Goal: Book appointment/travel/reservation

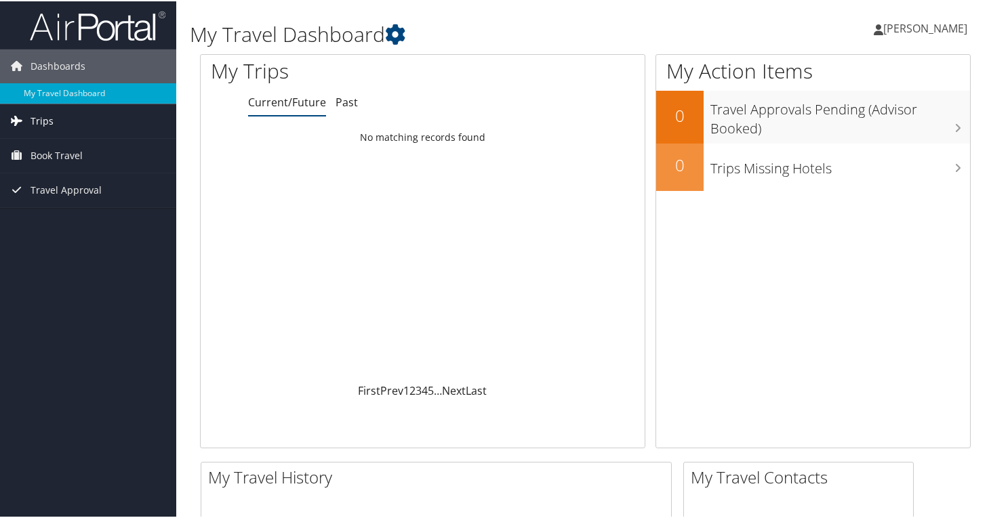
click at [72, 127] on link "Trips" at bounding box center [88, 120] width 176 height 34
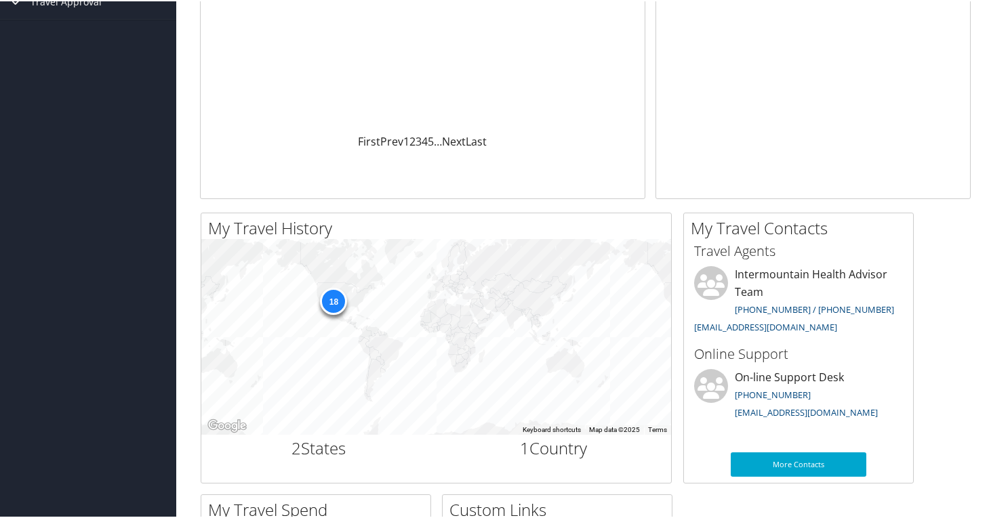
scroll to position [266, 0]
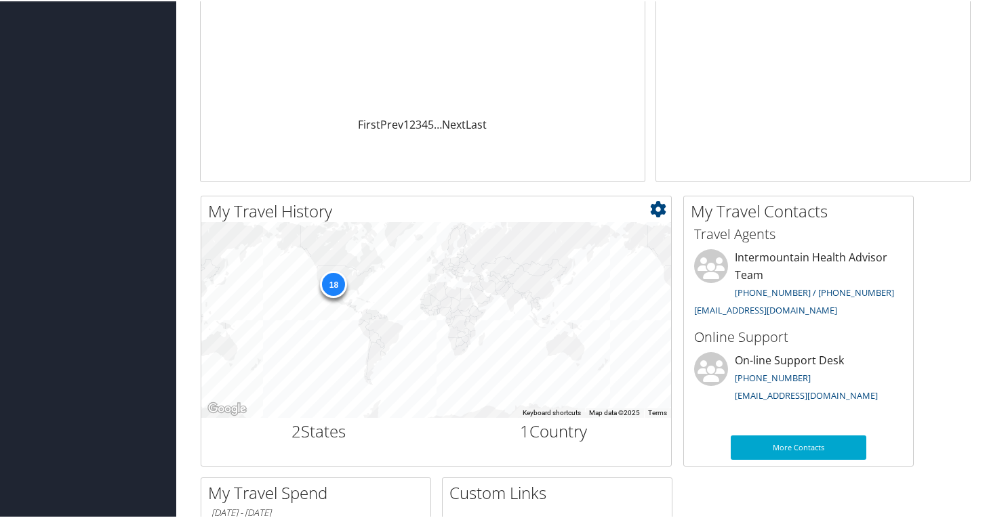
drag, startPoint x: 345, startPoint y: 297, endPoint x: 277, endPoint y: 325, distance: 73.0
click at [332, 282] on div "18" at bounding box center [333, 283] width 27 height 27
click at [333, 279] on div "18" at bounding box center [333, 283] width 27 height 27
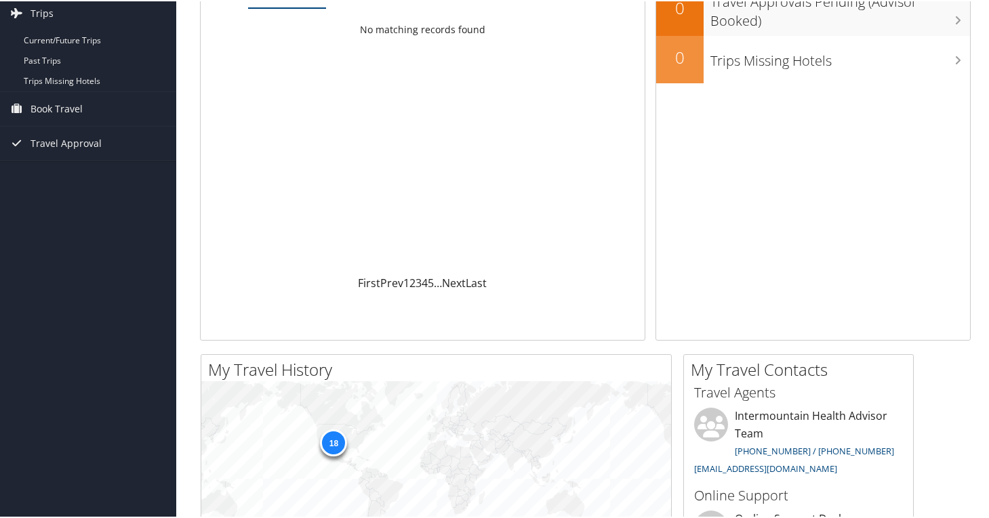
scroll to position [119, 0]
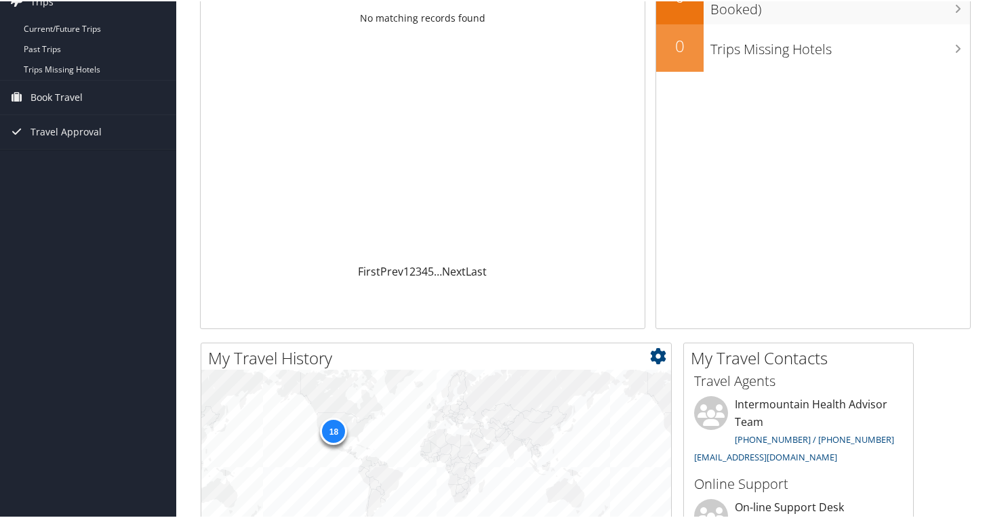
click at [333, 427] on div "18" at bounding box center [333, 430] width 27 height 27
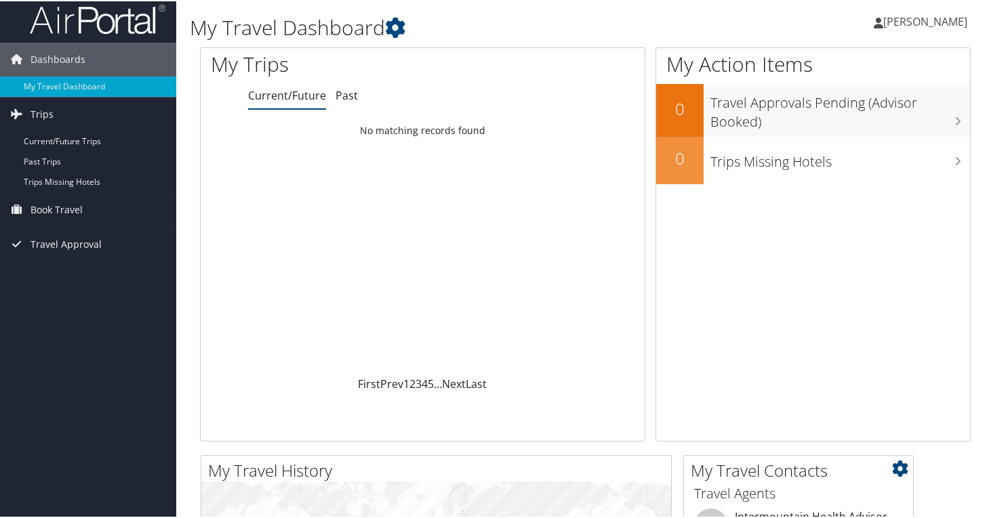
scroll to position [0, 0]
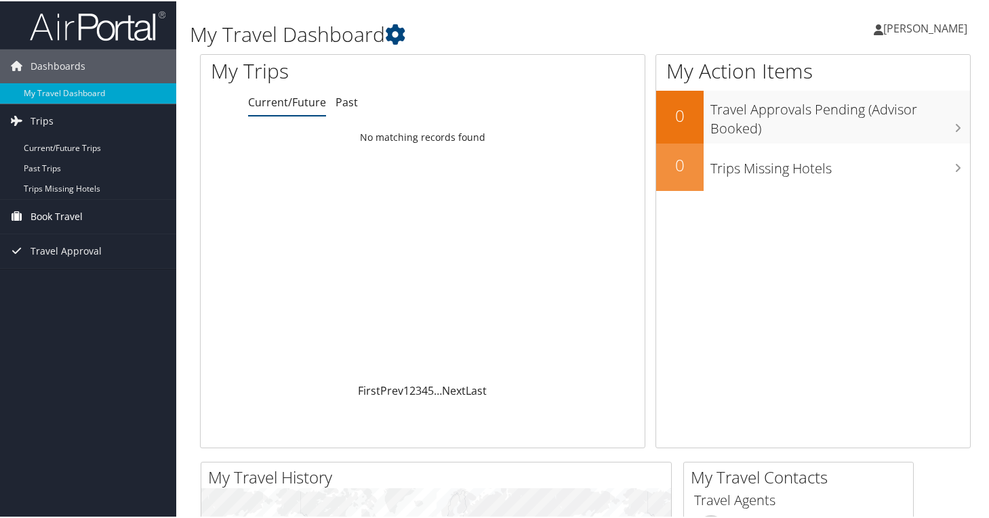
click at [77, 220] on span "Book Travel" at bounding box center [56, 216] width 52 height 34
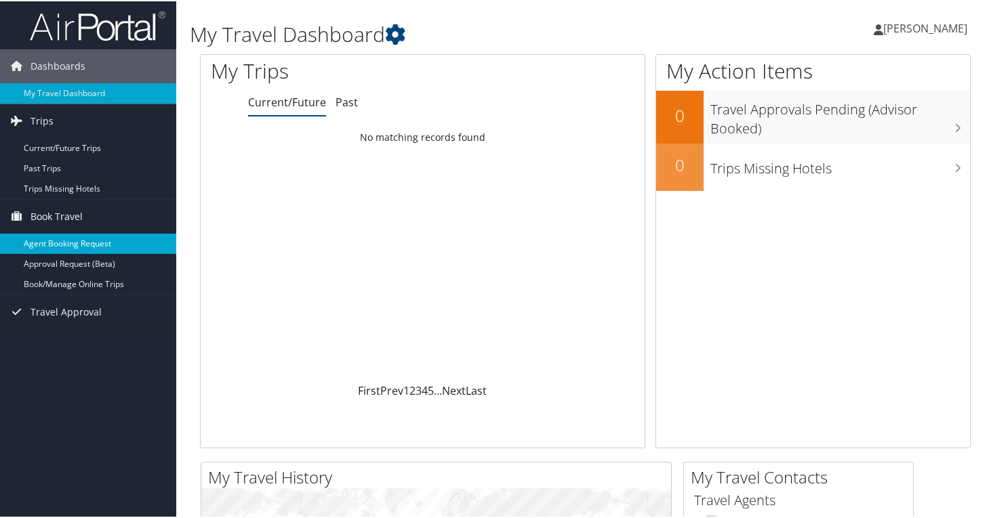
click at [94, 241] on link "Agent Booking Request" at bounding box center [88, 242] width 176 height 20
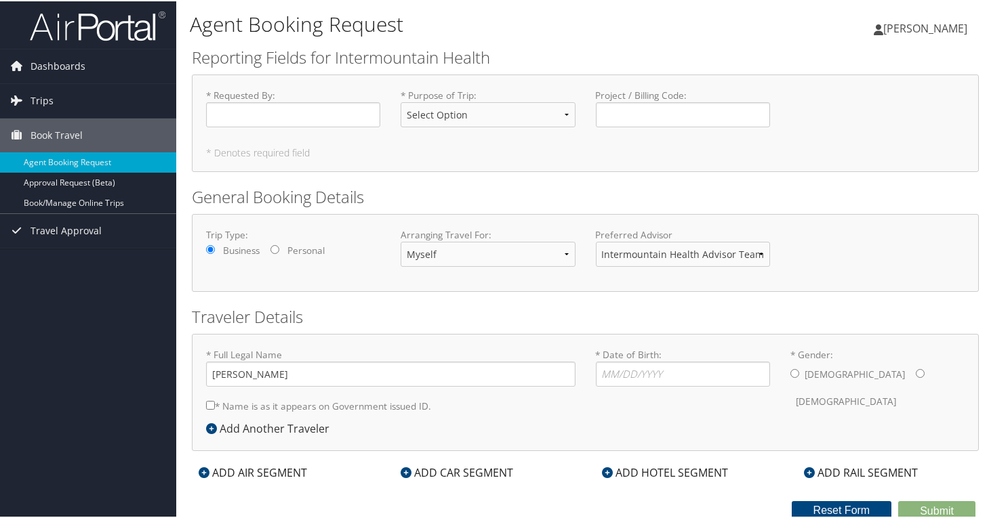
scroll to position [2, 0]
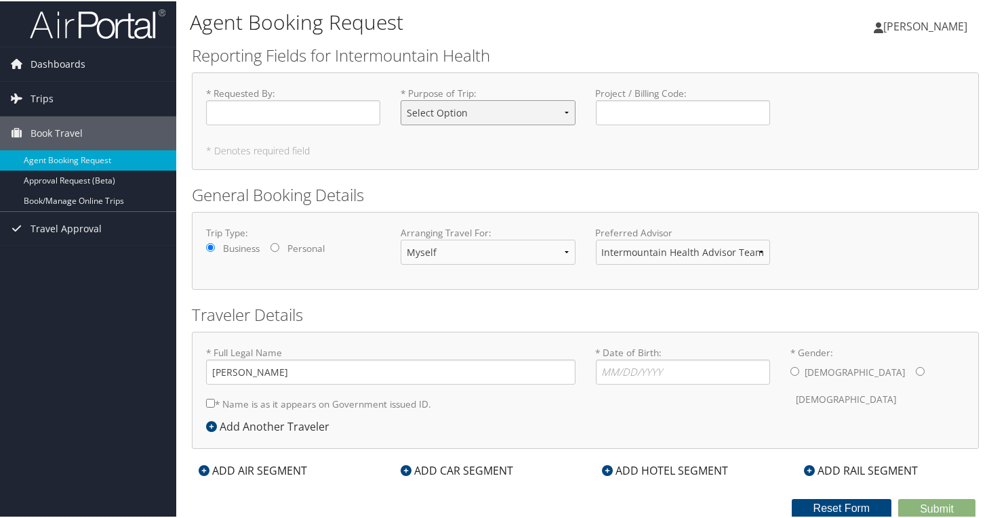
click at [514, 111] on select "Select Option 3rd Party Reimbursable Business CME Conf or Education Groups Pers…" at bounding box center [487, 111] width 174 height 25
select select "Conf or Education"
click at [293, 112] on input "* Requested By : Required" at bounding box center [293, 111] width 174 height 25
type input "[PERSON_NAME]"
click at [651, 370] on input "* Date of Birth: Invalid Date" at bounding box center [683, 370] width 174 height 25
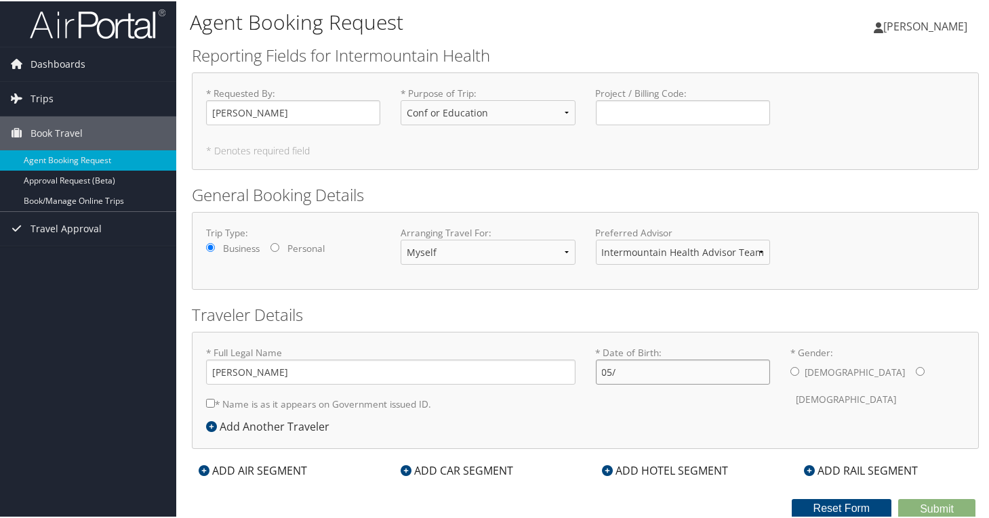
type input "05/"
click at [604, 468] on icon at bounding box center [607, 469] width 11 height 11
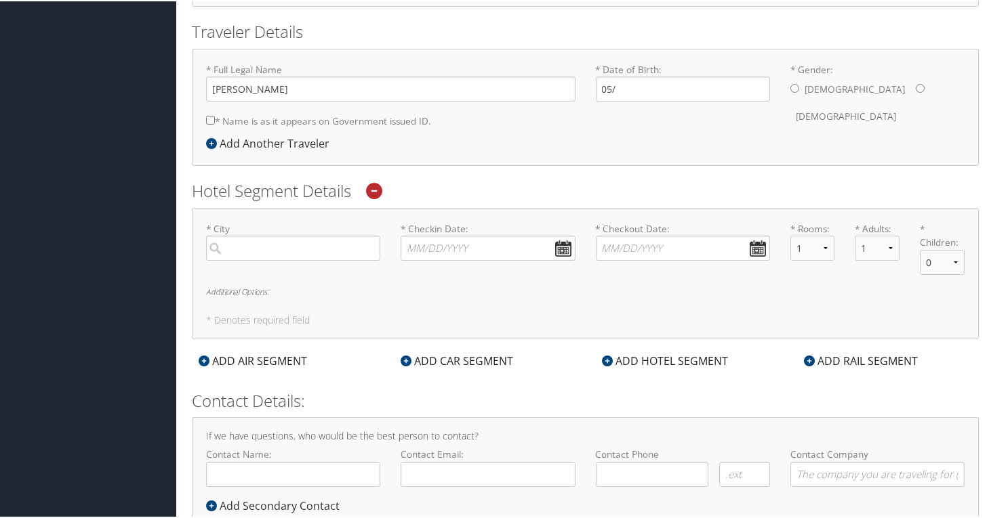
scroll to position [289, 0]
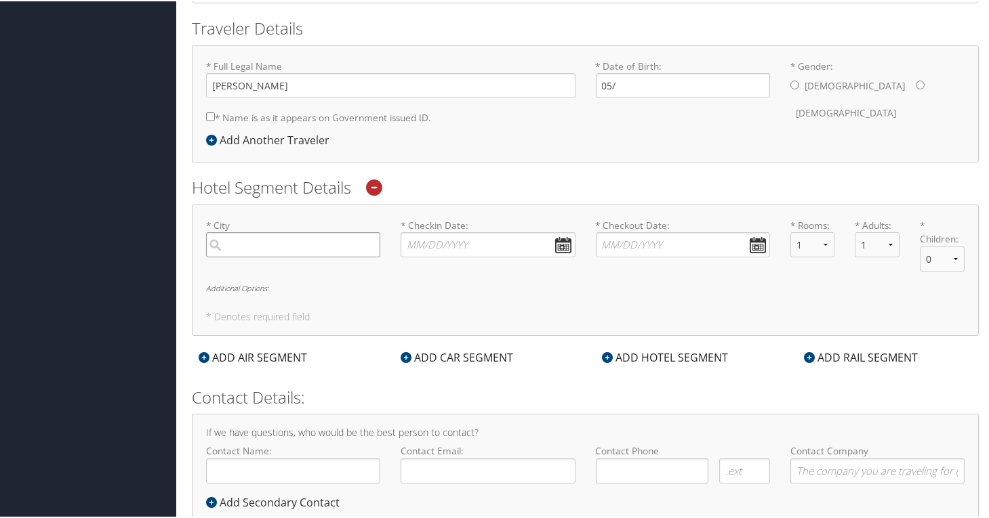
click at [321, 252] on input "search" at bounding box center [293, 243] width 174 height 25
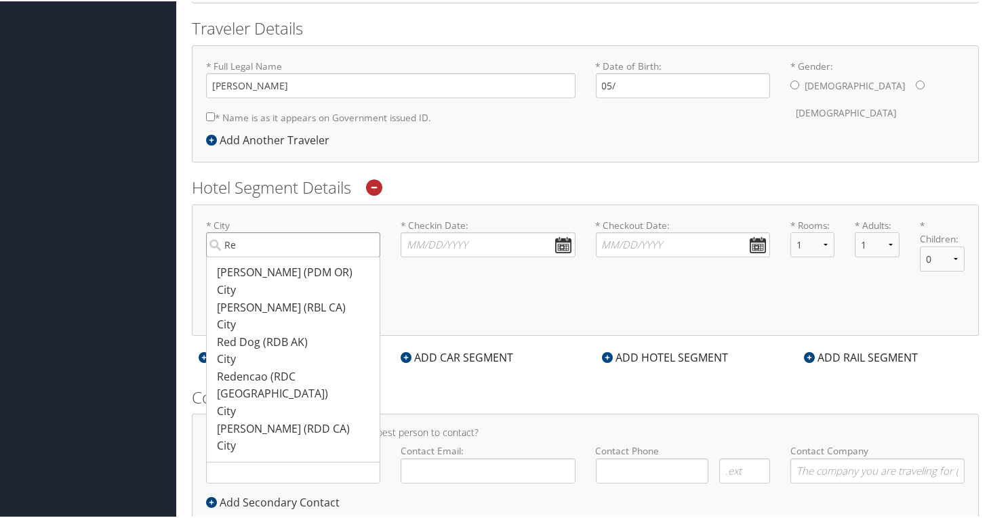
type input "R"
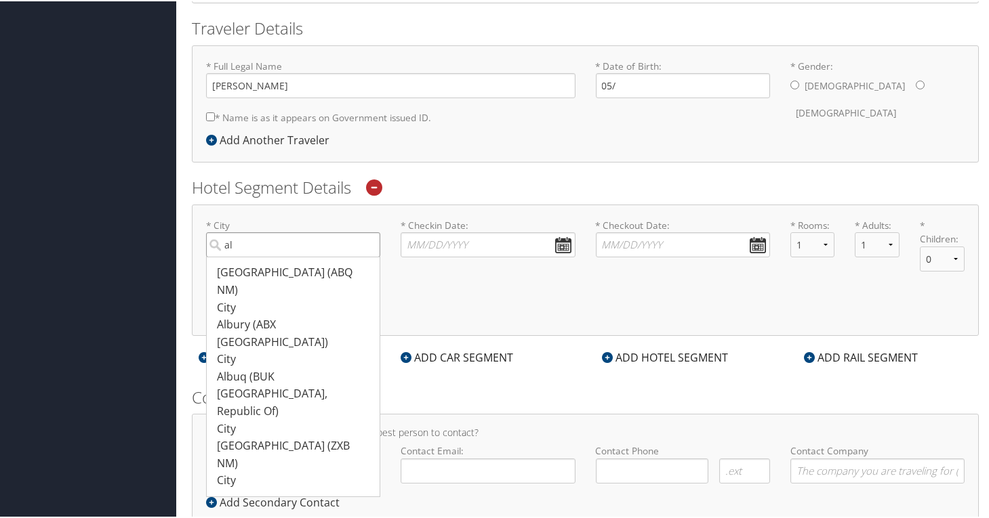
type input "a"
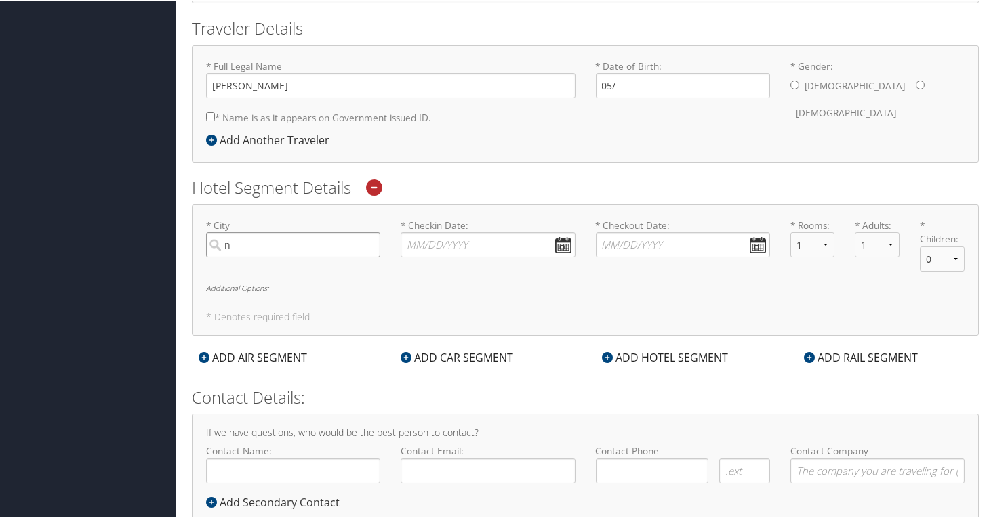
type input "nm"
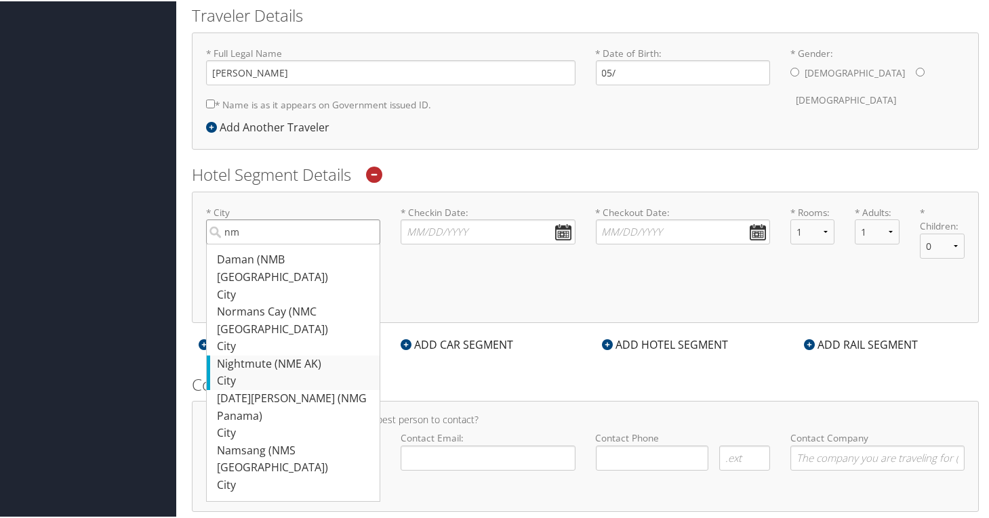
scroll to position [328, 0]
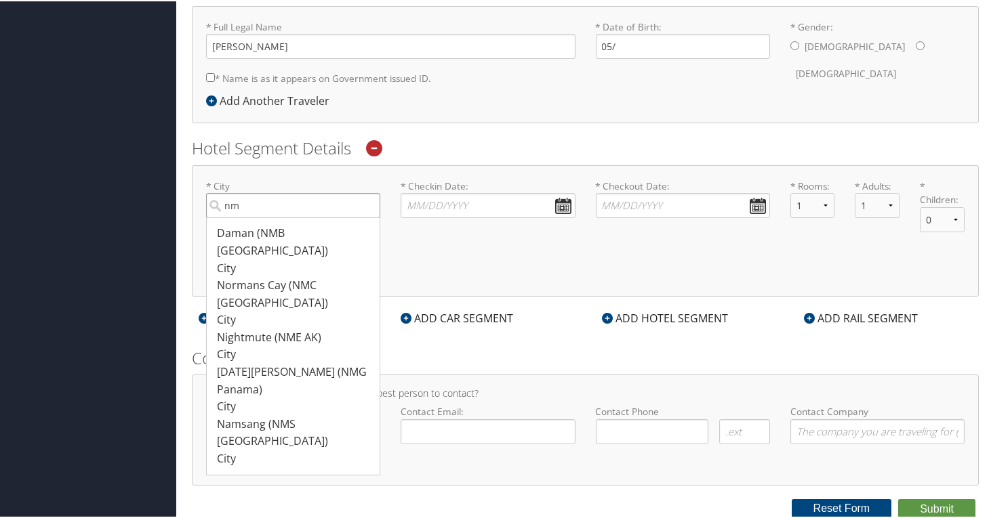
drag, startPoint x: 334, startPoint y: 204, endPoint x: 137, endPoint y: 204, distance: 197.2
click at [138, 204] on div "Dashboards My Travel Dashboard Trips Current/Future Trips Past Trips Trips Miss…" at bounding box center [497, 95] width 994 height 846
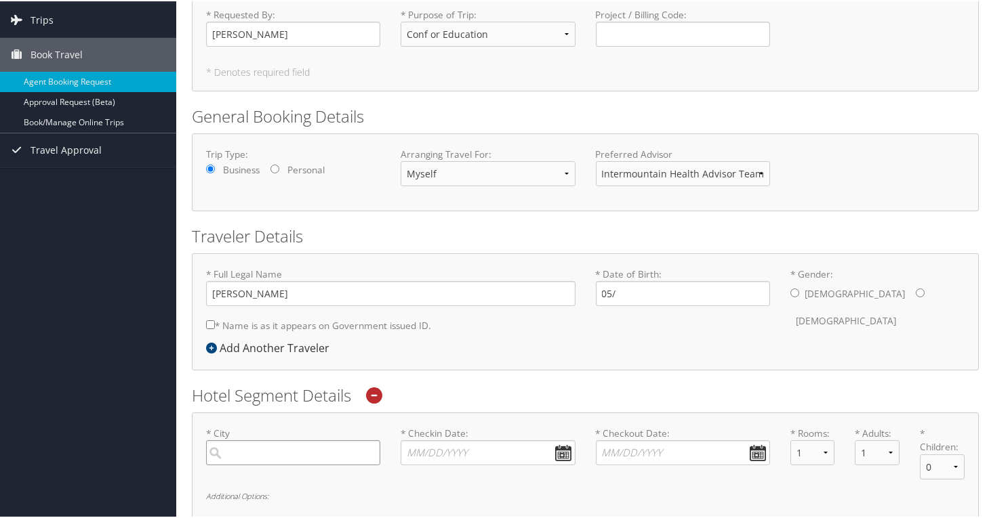
scroll to position [0, 0]
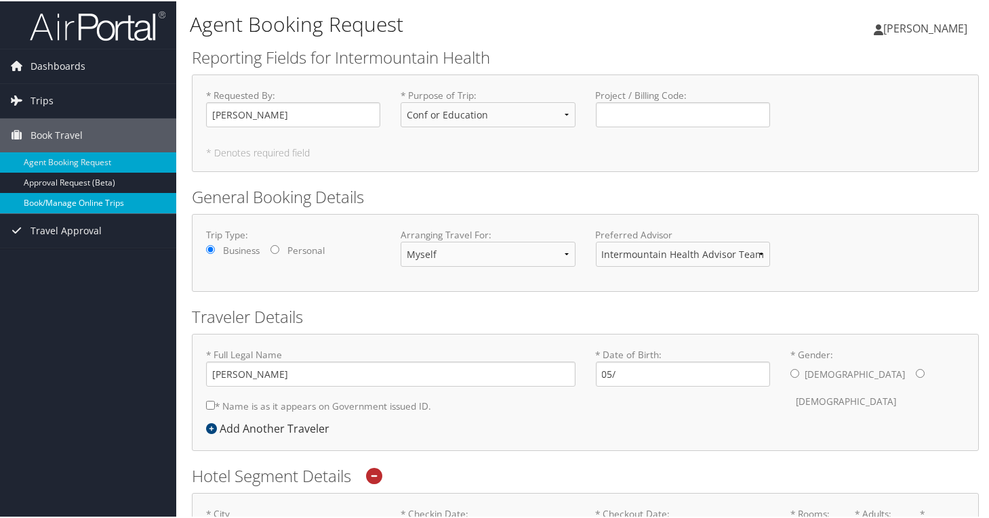
click at [125, 205] on link "Book/Manage Online Trips" at bounding box center [88, 202] width 176 height 20
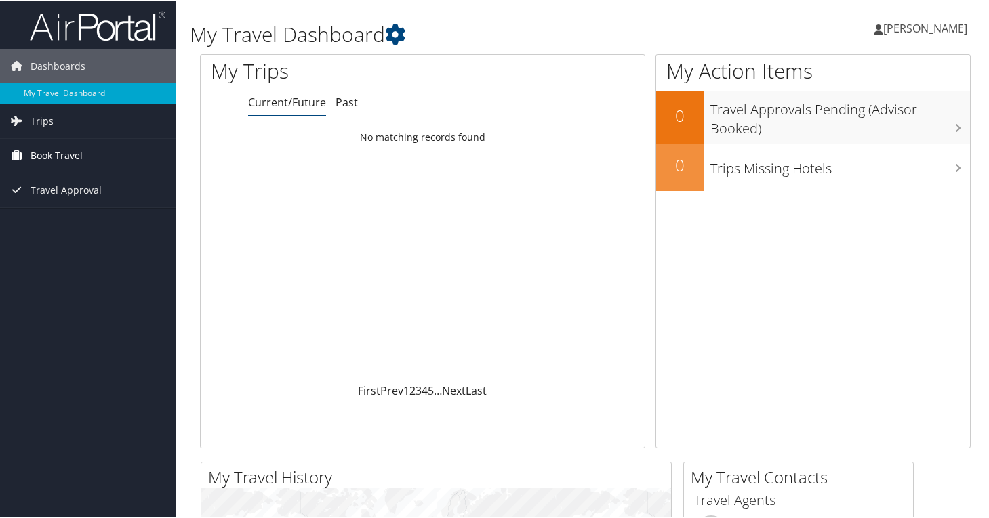
click at [75, 161] on span "Book Travel" at bounding box center [56, 155] width 52 height 34
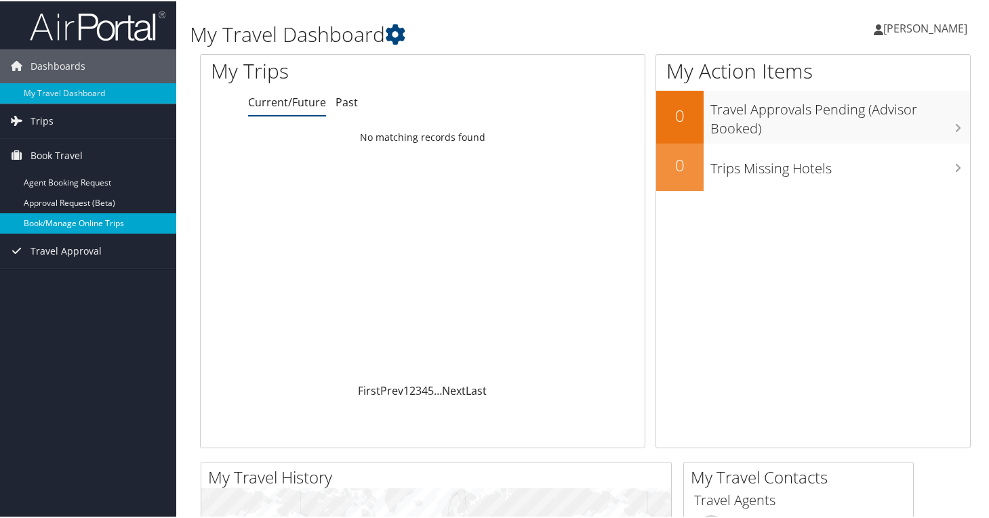
click at [91, 221] on link "Book/Manage Online Trips" at bounding box center [88, 222] width 176 height 20
